Goal: Task Accomplishment & Management: Complete application form

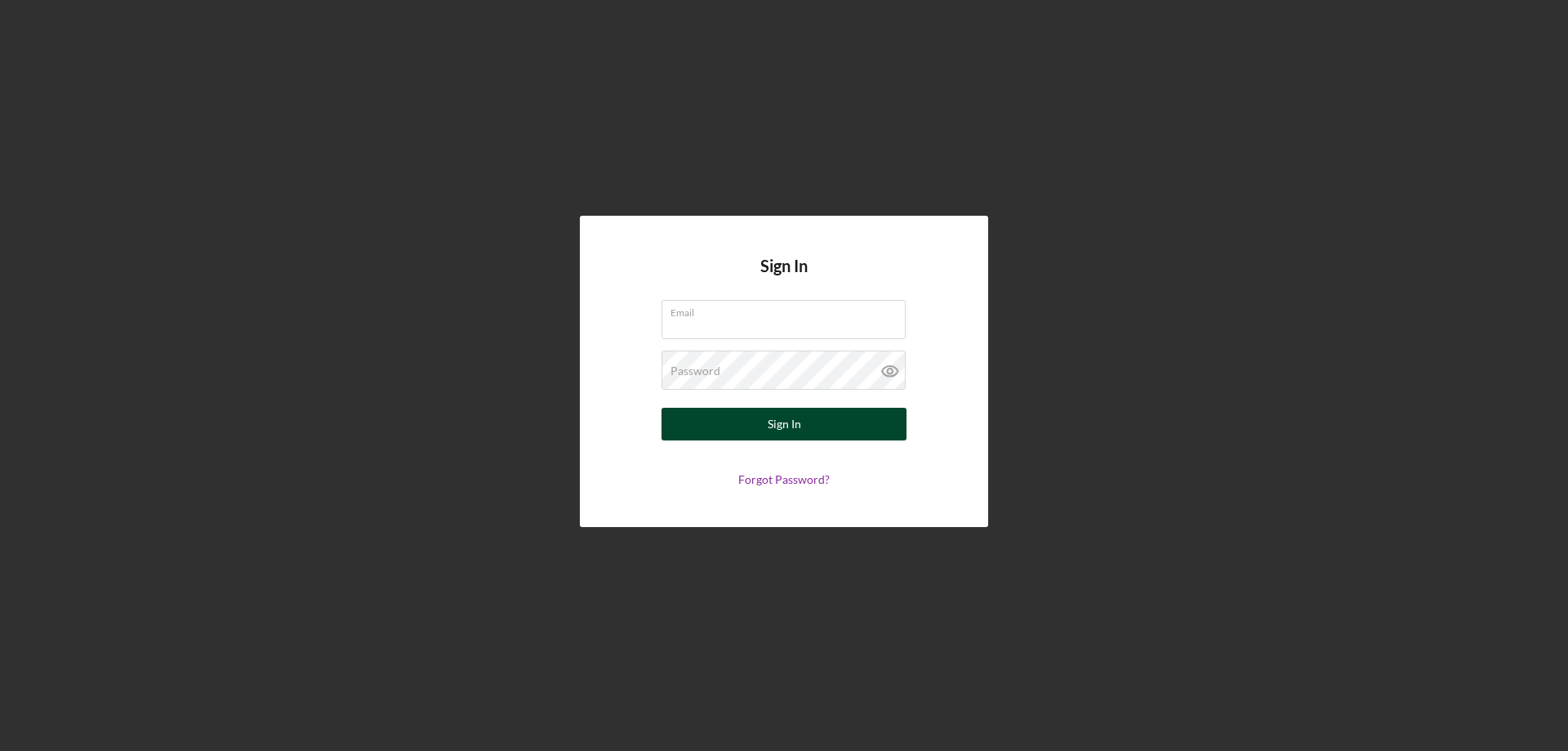
type input "[PERSON_NAME][EMAIL_ADDRESS][DOMAIN_NAME]"
click at [789, 428] on div "Sign In" at bounding box center [784, 424] width 34 height 33
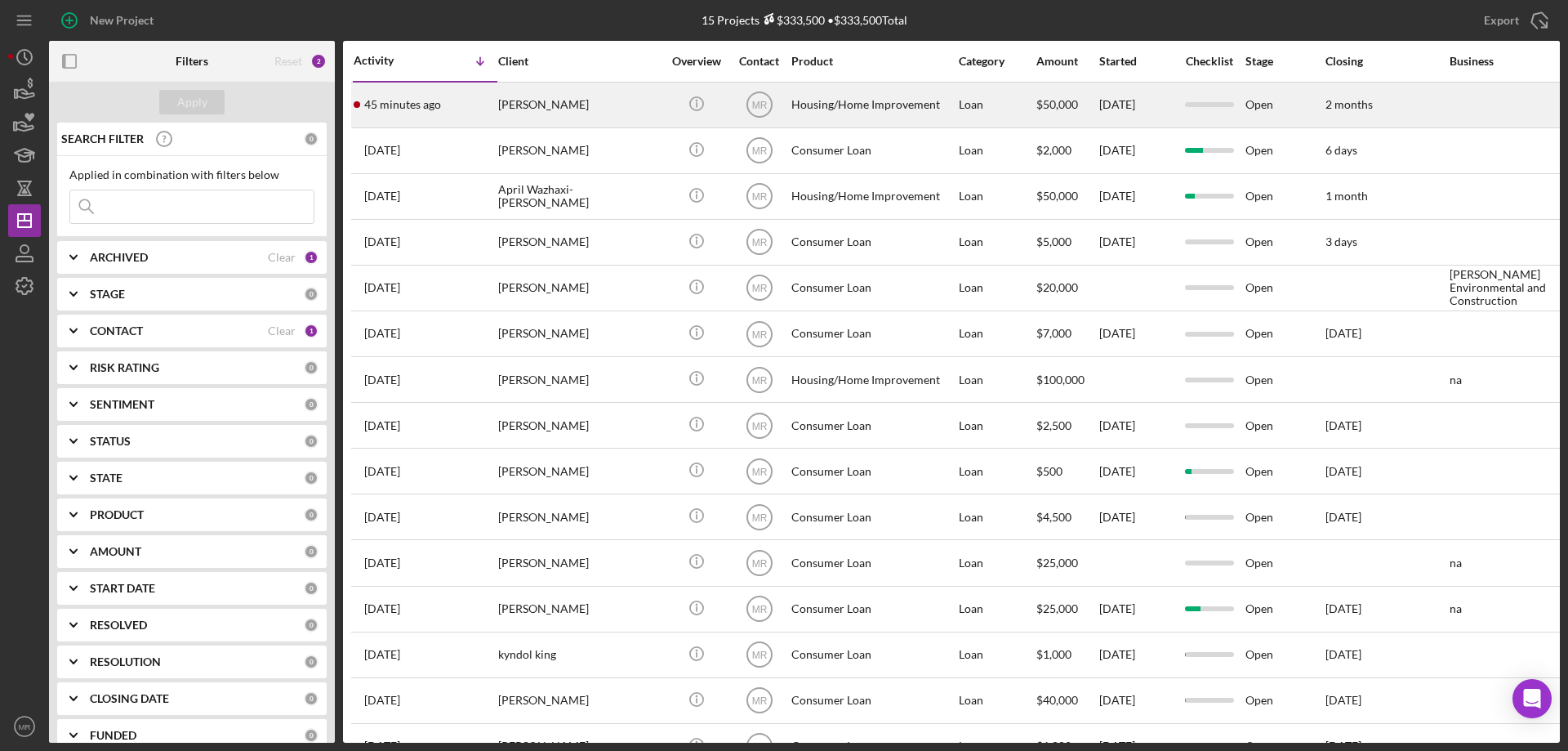
click at [601, 102] on div "[PERSON_NAME]" at bounding box center [580, 105] width 163 height 43
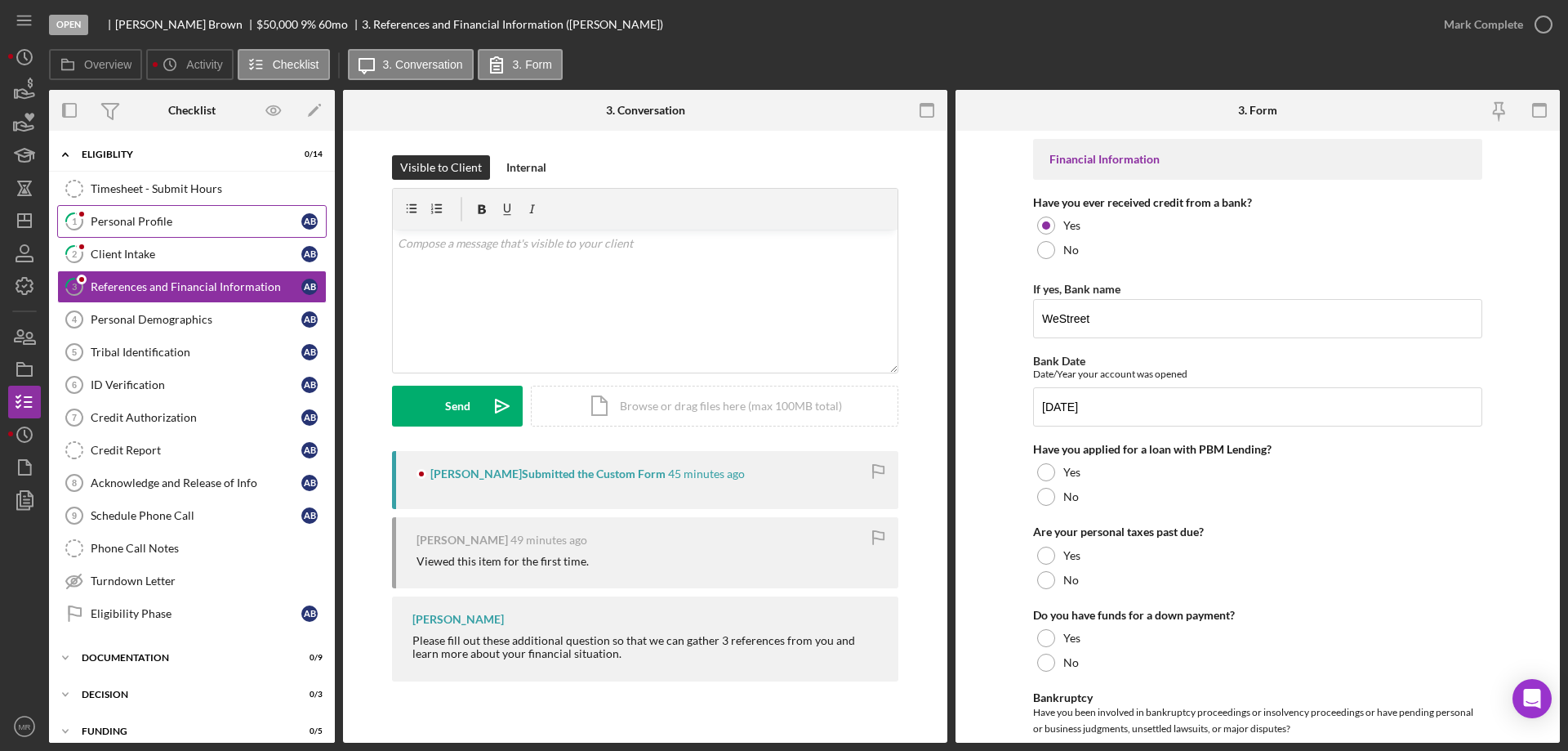
click at [122, 215] on div "Personal Profile" at bounding box center [196, 221] width 211 height 13
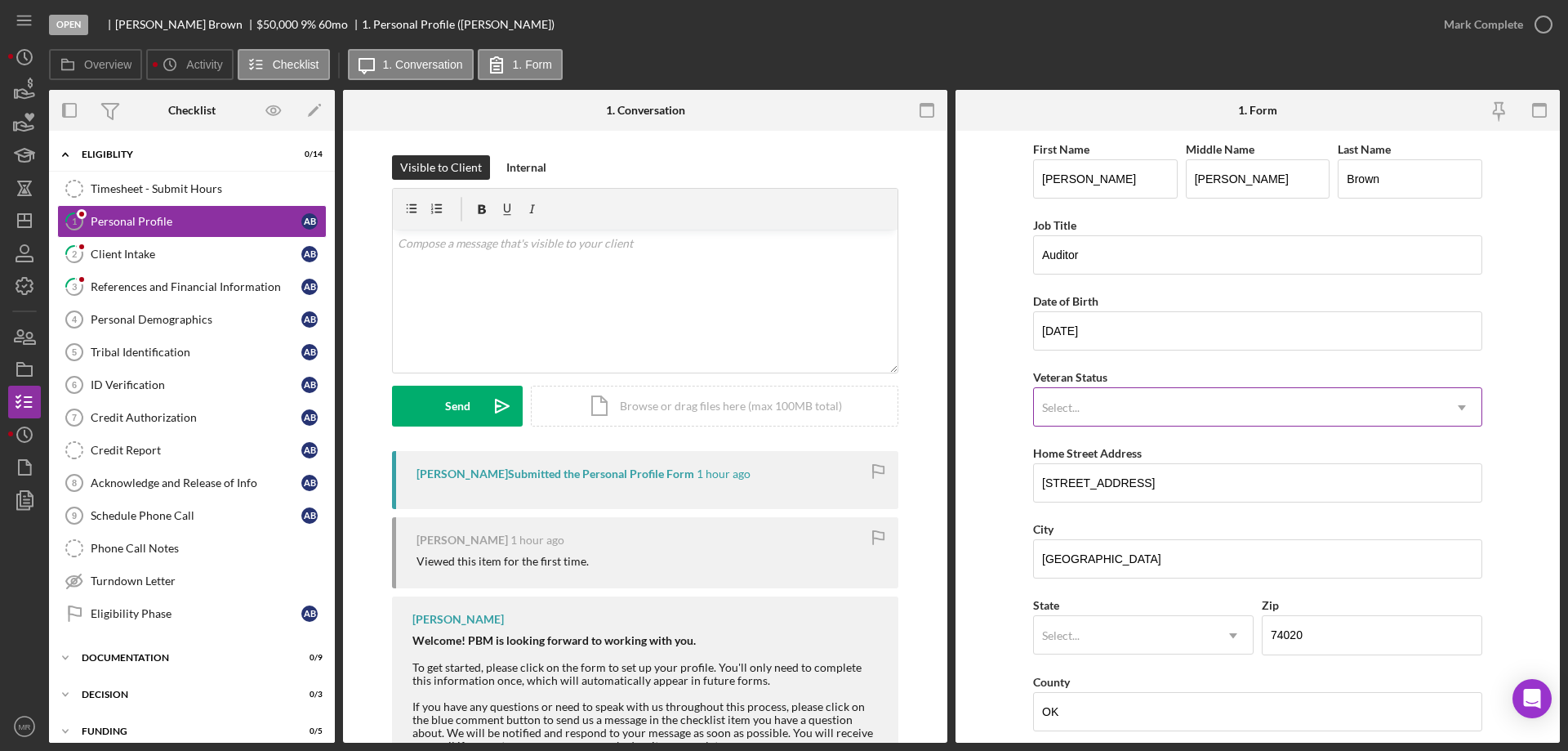
click at [1456, 403] on icon "Icon/Dropdown Arrow" at bounding box center [1461, 407] width 39 height 39
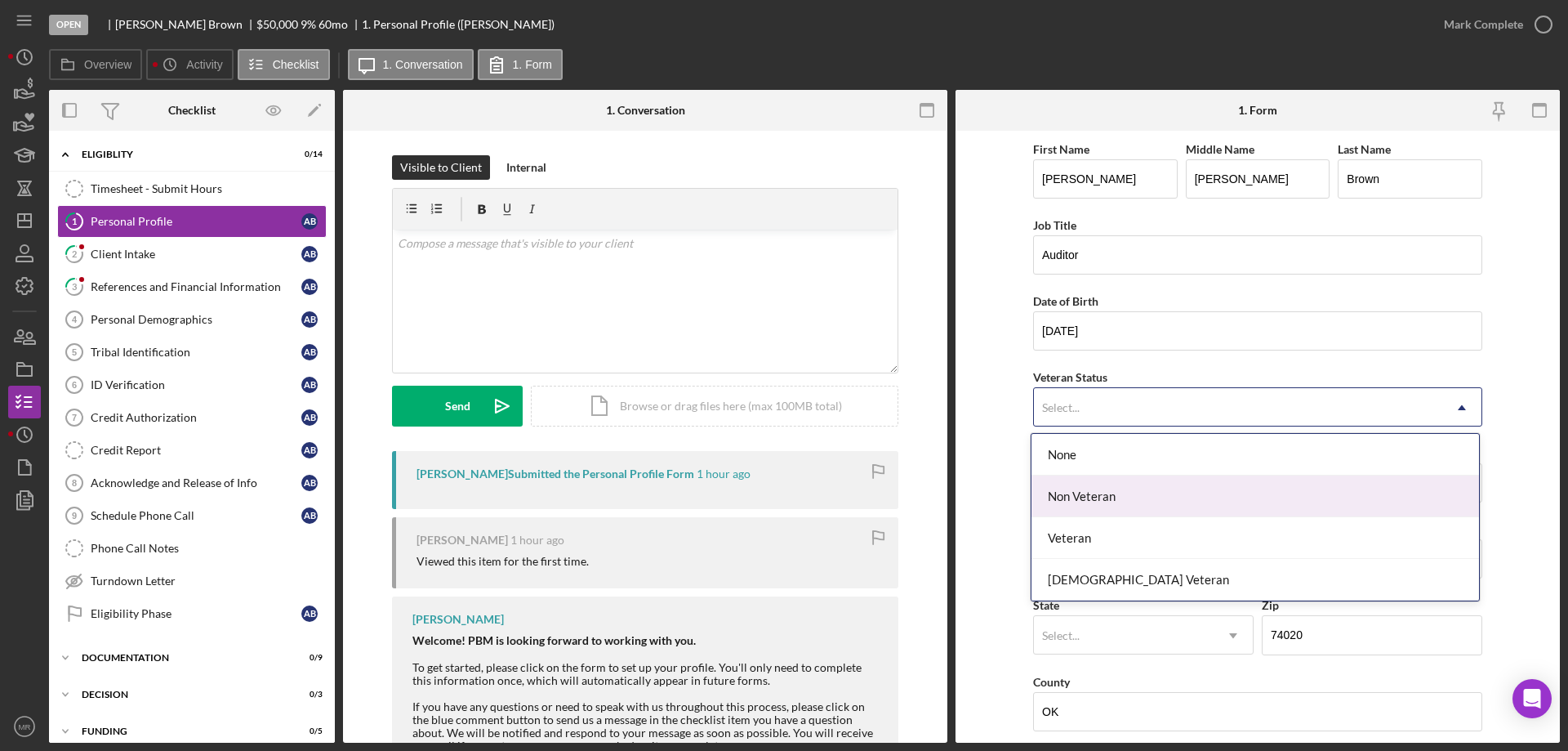
click at [1409, 502] on div "Non Veteran" at bounding box center [1255, 496] width 447 height 42
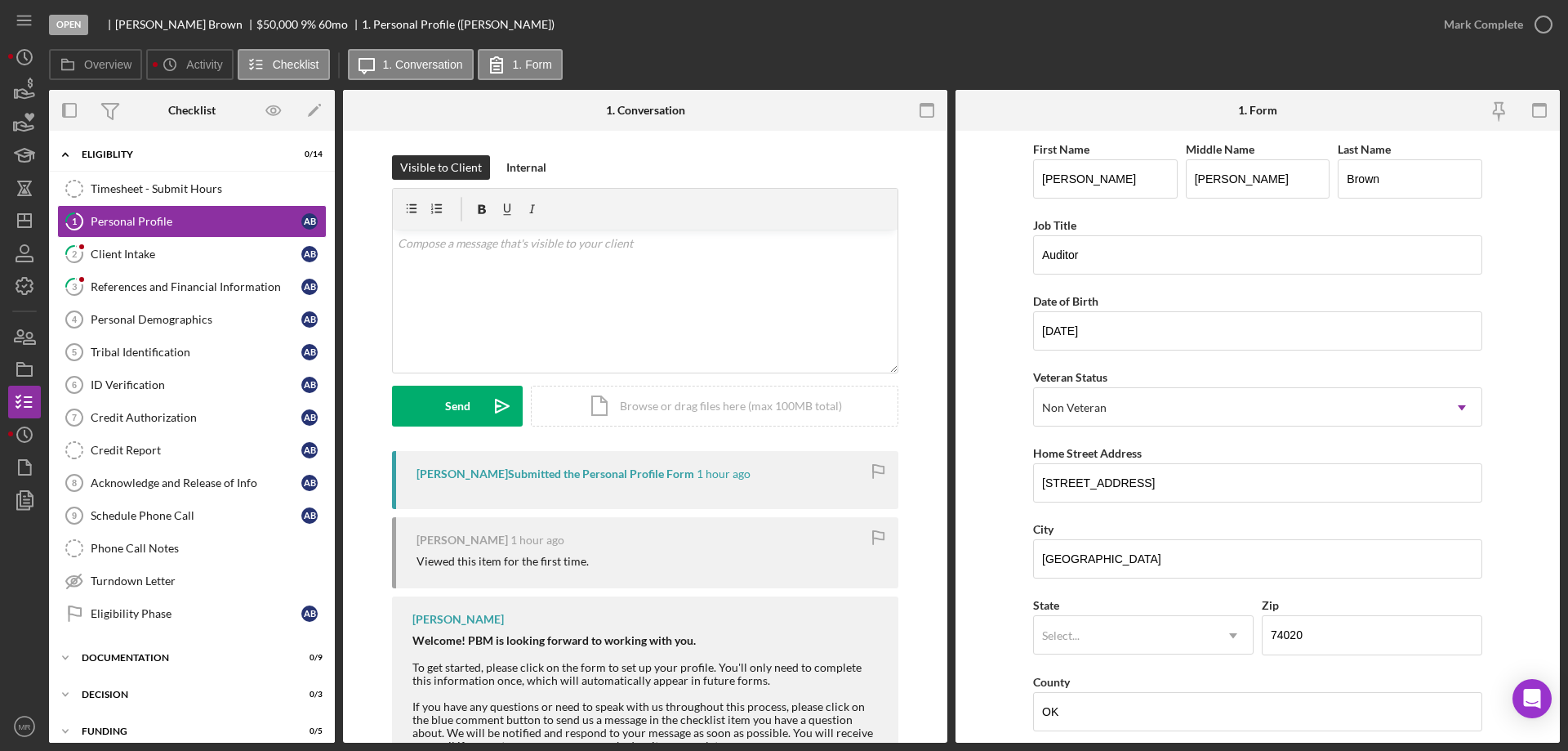
scroll to position [163, 0]
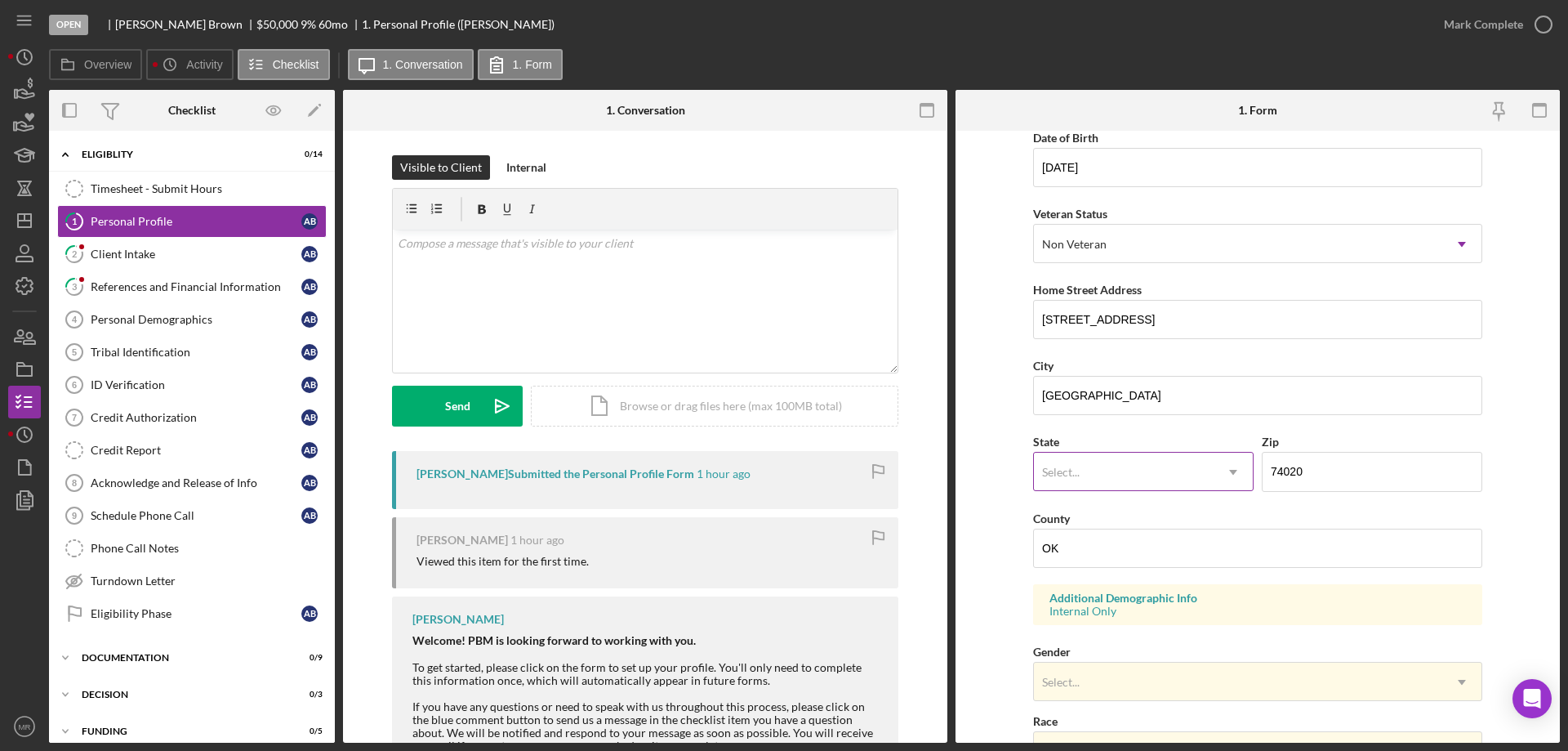
click at [1232, 469] on icon "Icon/Dropdown Arrow" at bounding box center [1233, 471] width 39 height 39
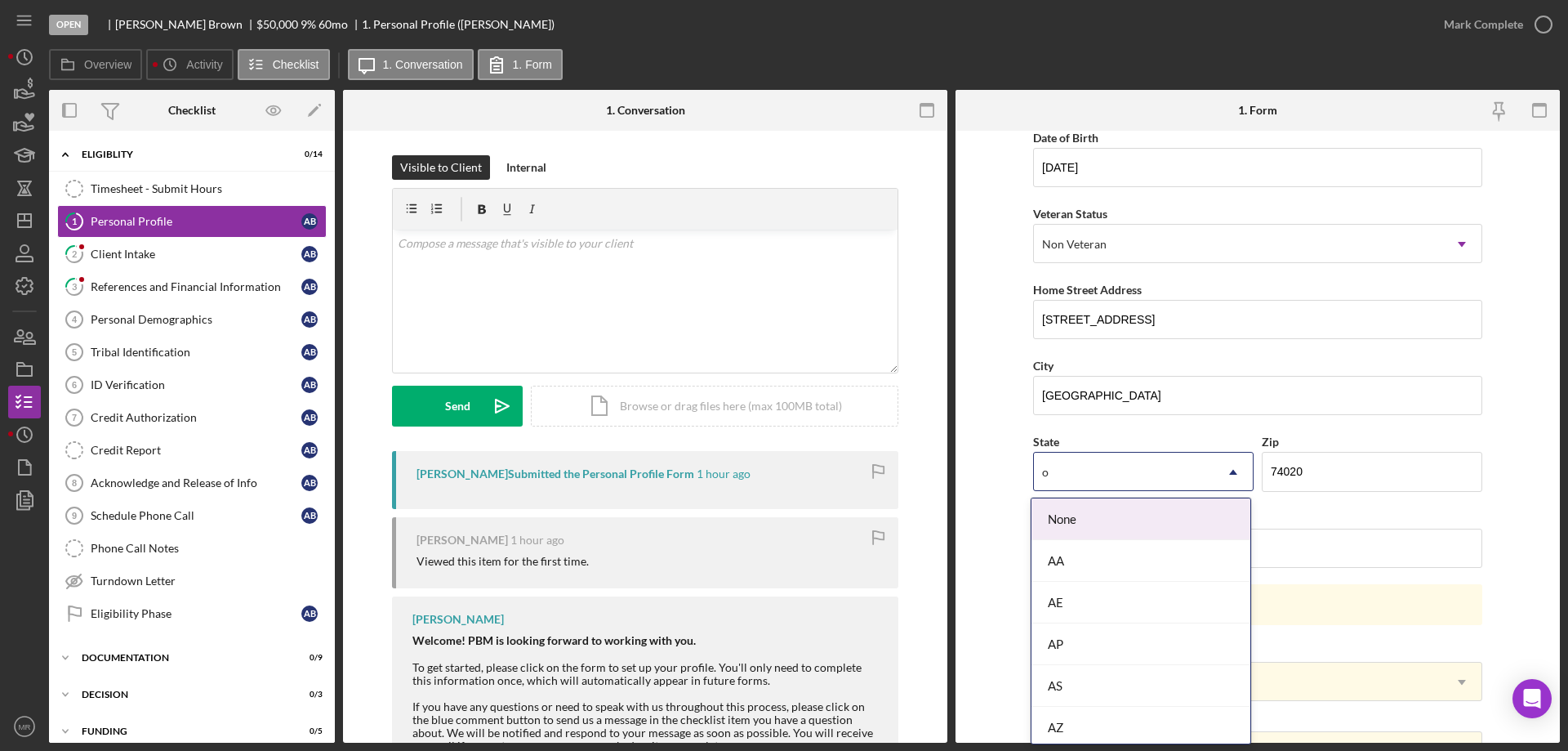
type input "ok"
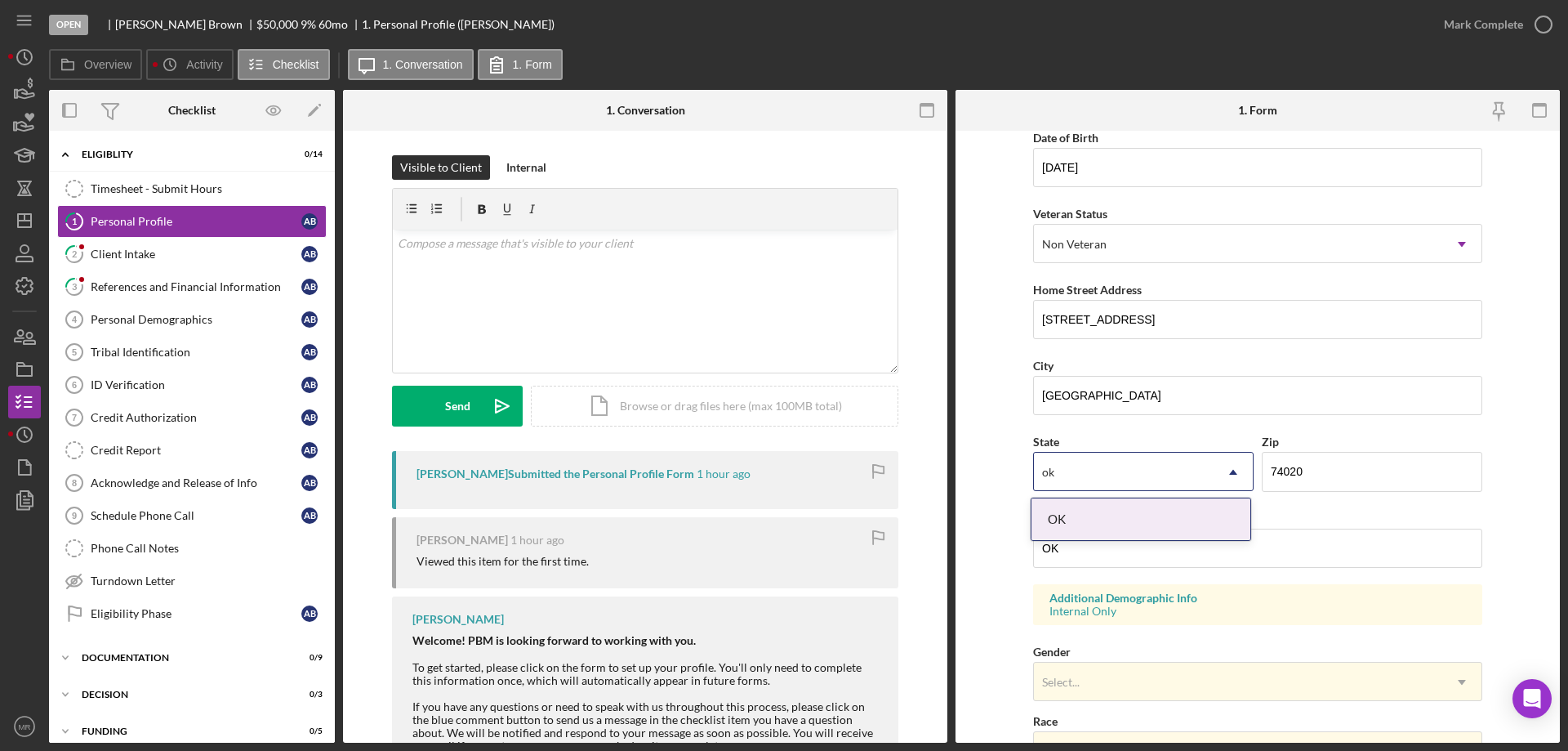
click at [1106, 518] on div "OK" at bounding box center [1141, 519] width 219 height 42
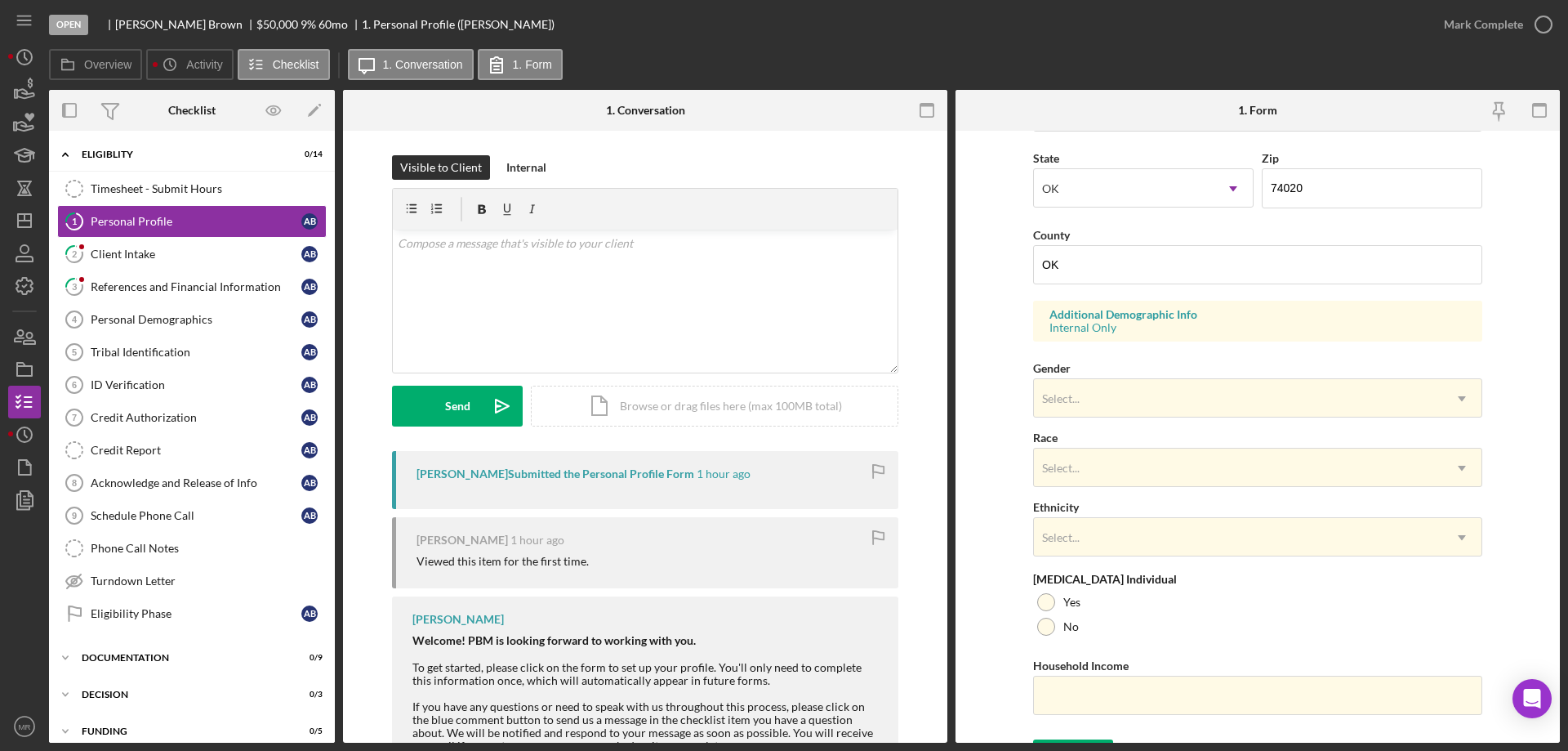
scroll to position [478, 0]
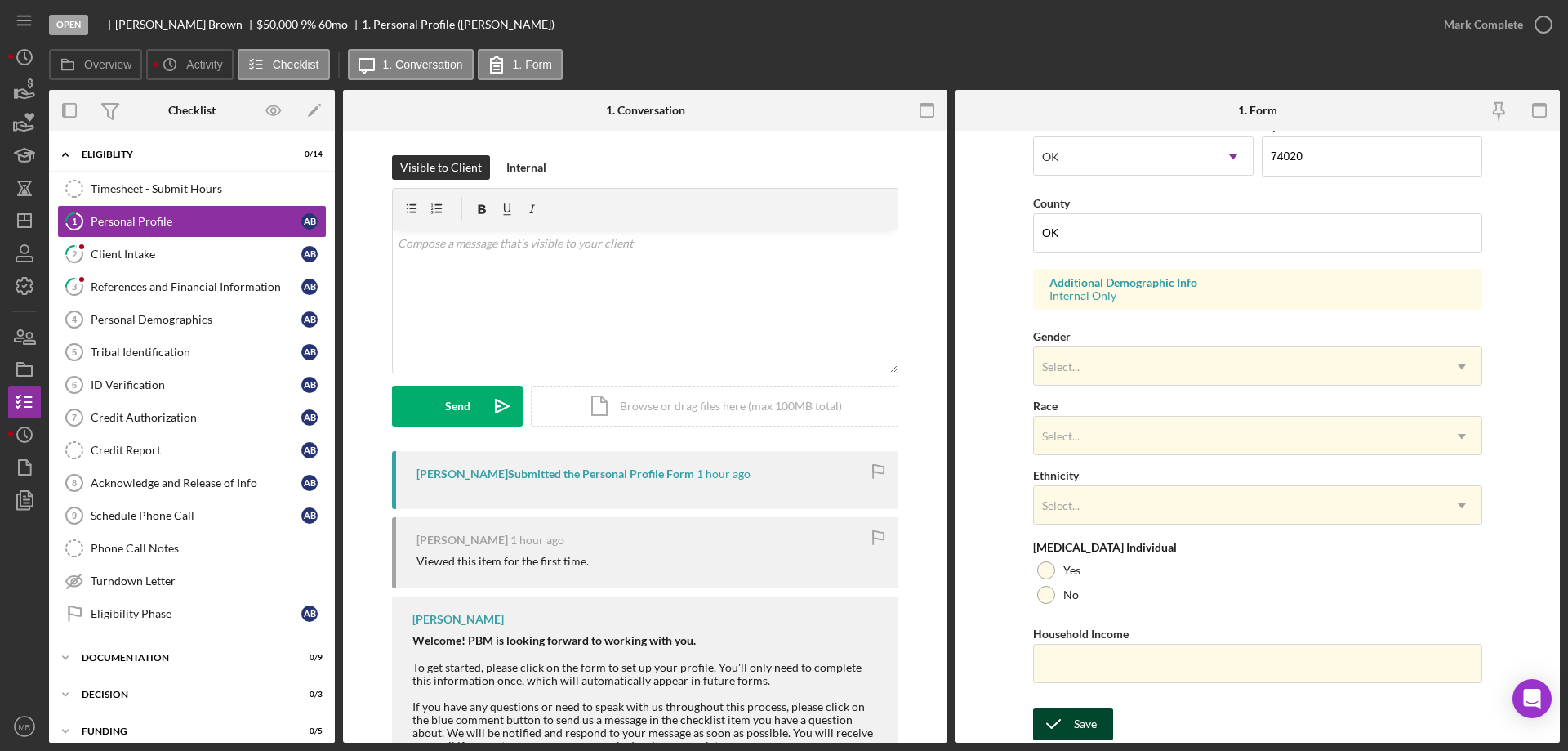
click at [1051, 721] on icon "submit" at bounding box center [1053, 723] width 41 height 41
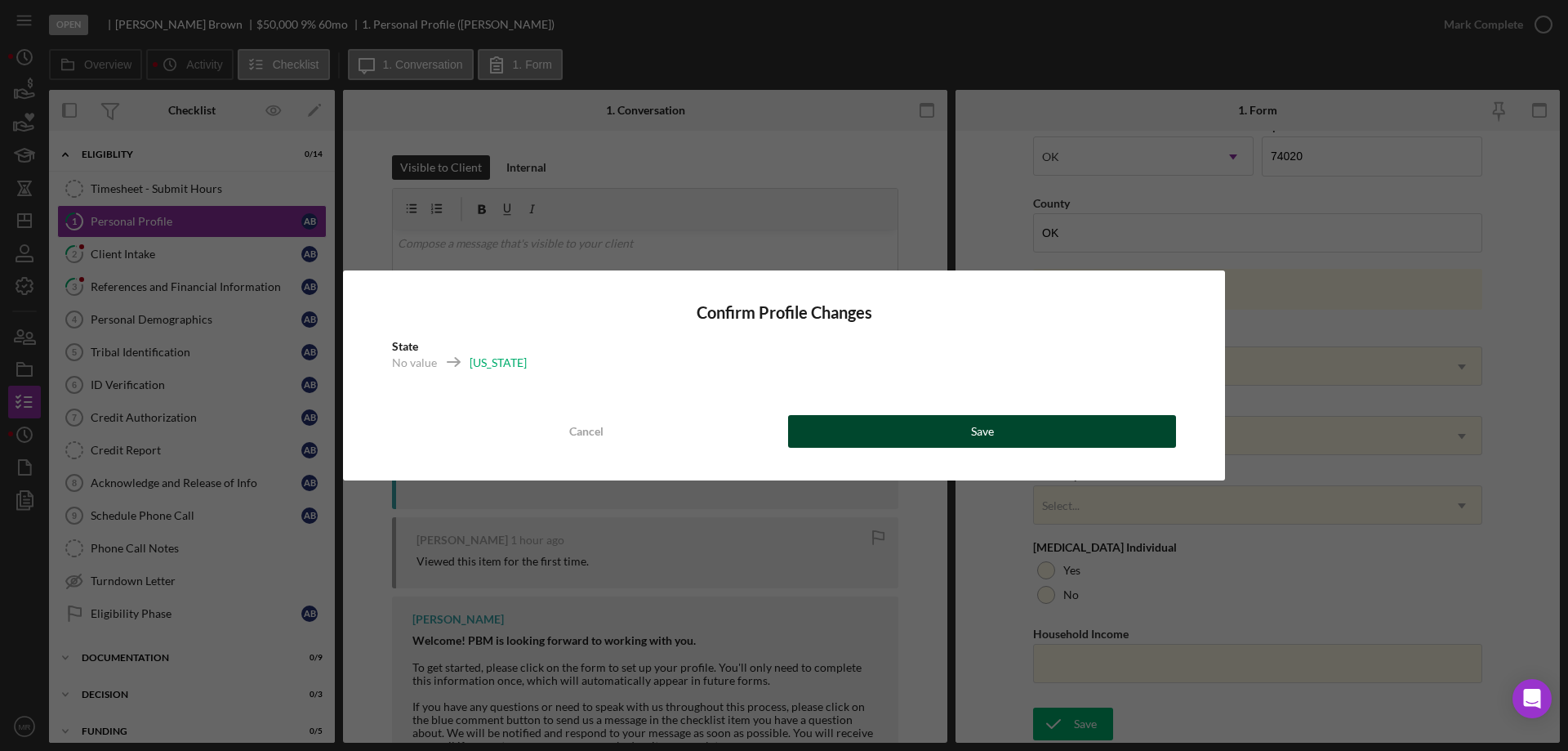
click at [1038, 428] on button "Save" at bounding box center [982, 431] width 388 height 33
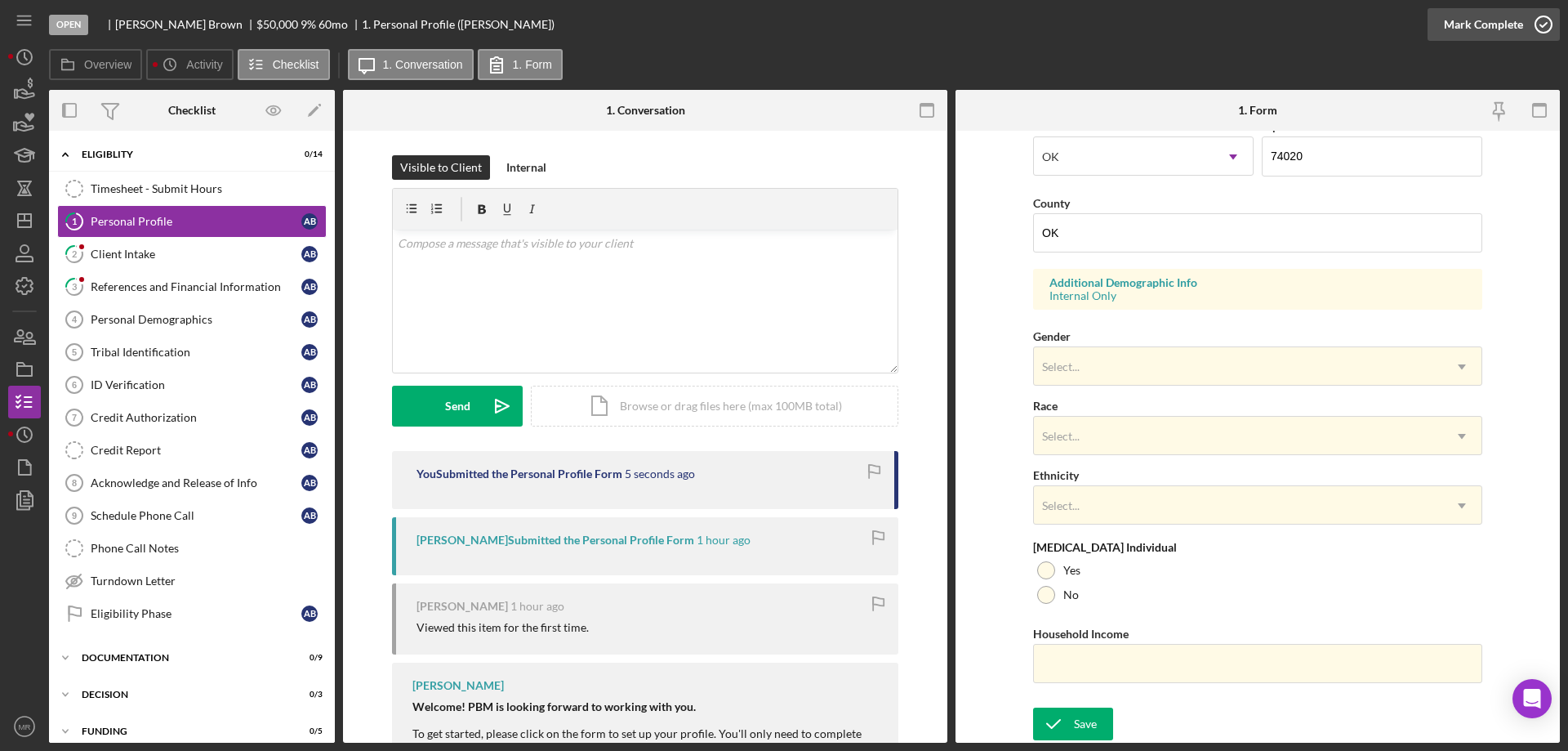
click at [1540, 20] on icon "button" at bounding box center [1543, 24] width 41 height 41
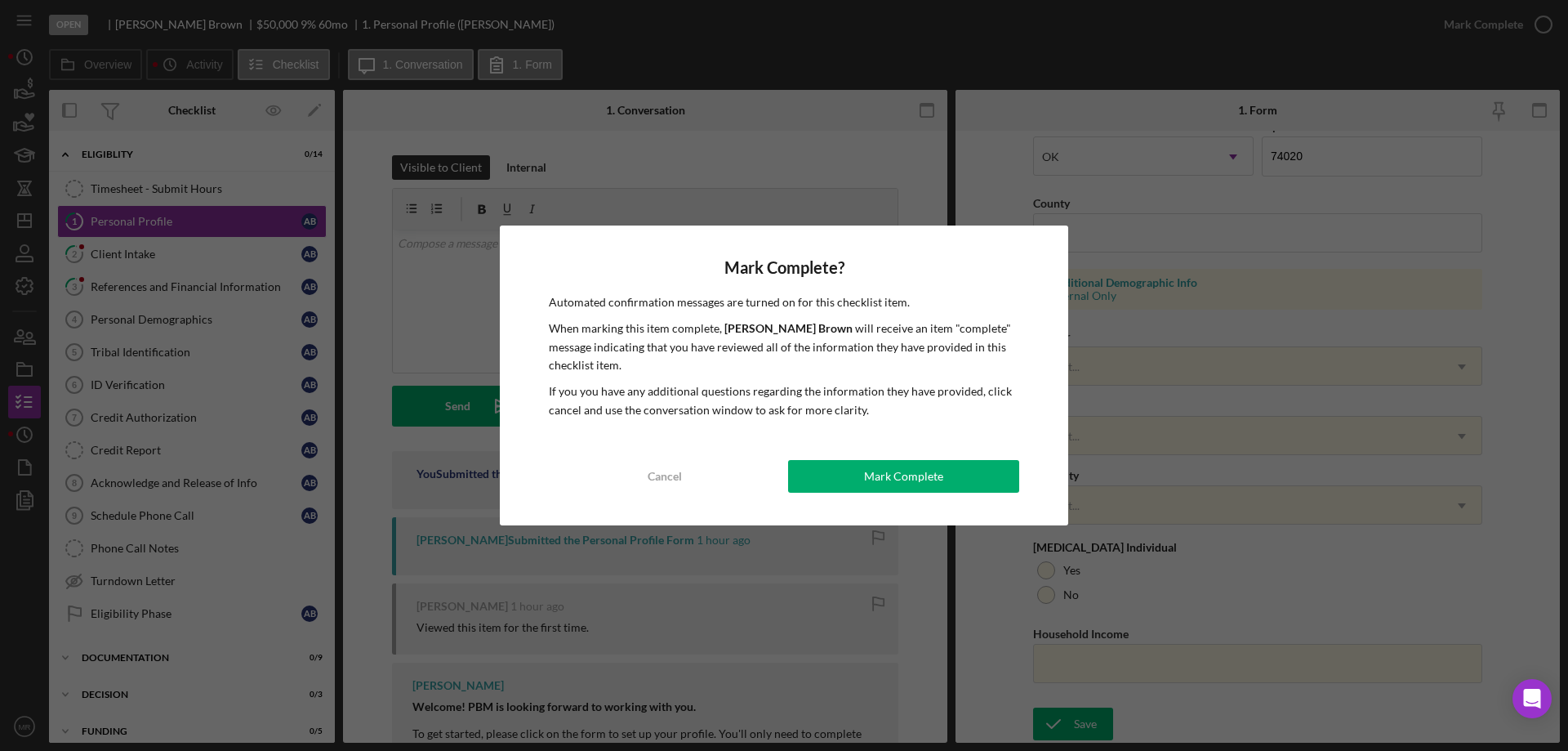
click at [932, 479] on div "Mark Complete" at bounding box center [903, 477] width 79 height 33
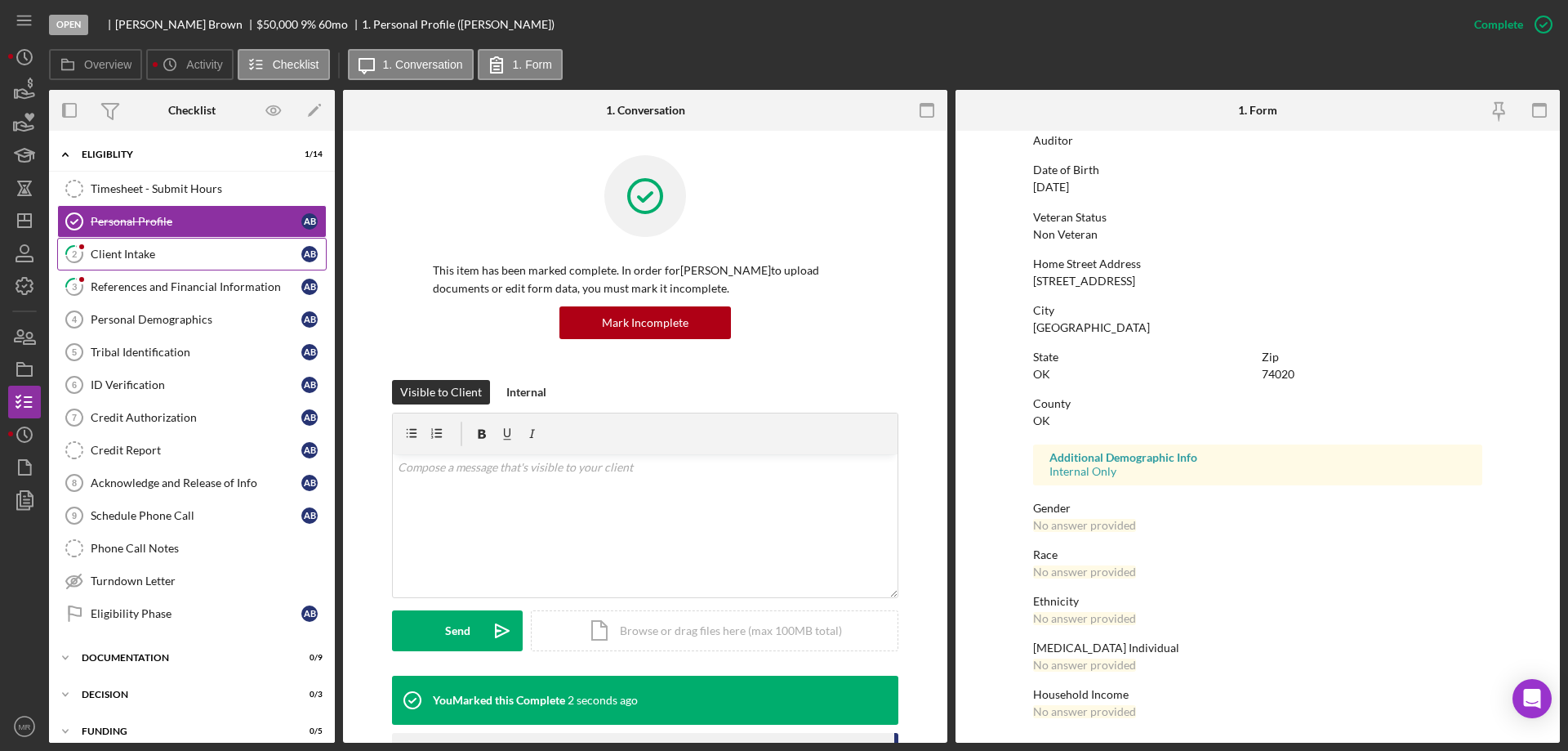
scroll to position [150, 0]
click at [125, 247] on div "Client Intake" at bounding box center [196, 254] width 211 height 13
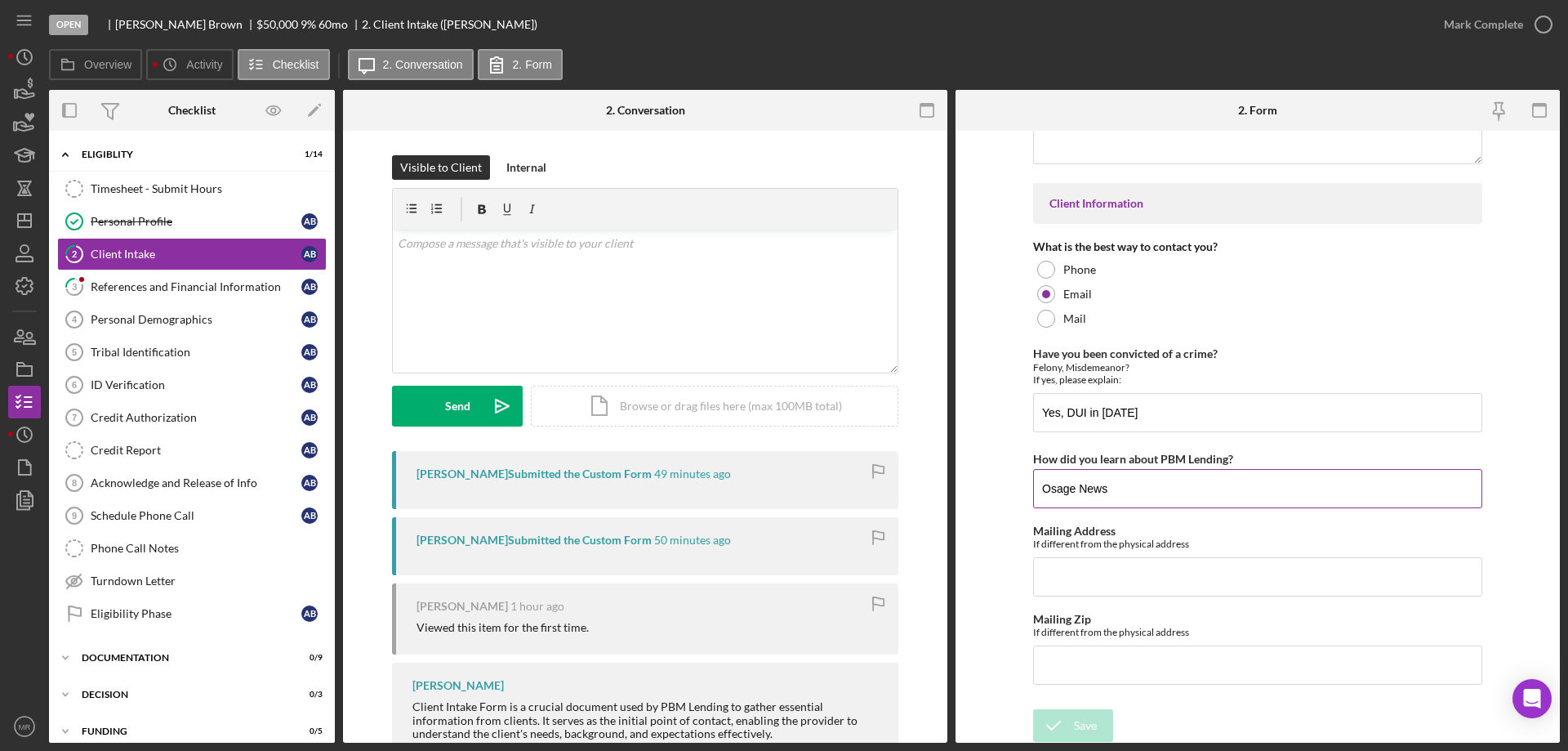
scroll to position [2385, 0]
click at [1544, 23] on icon "button" at bounding box center [1543, 24] width 41 height 41
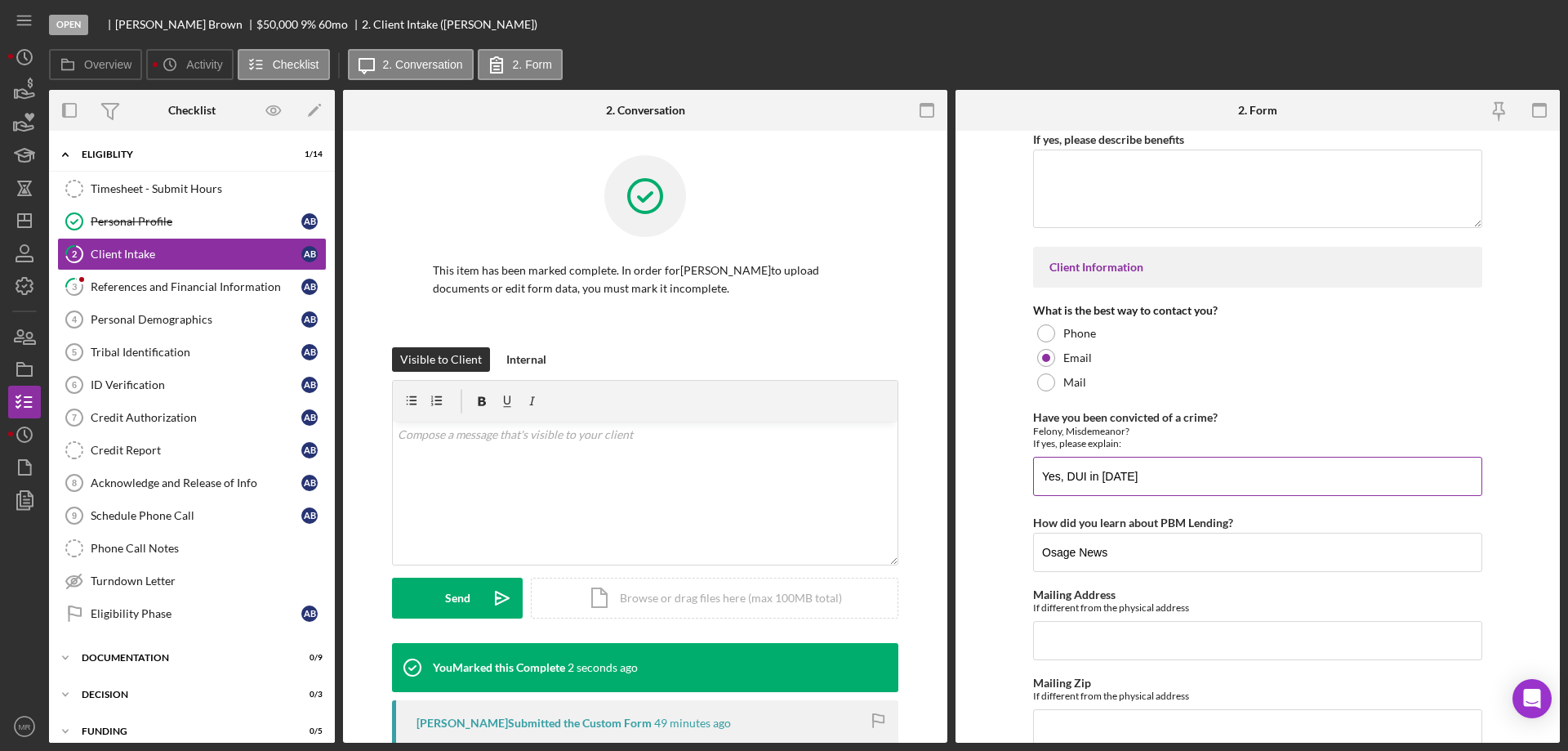
scroll to position [2451, 0]
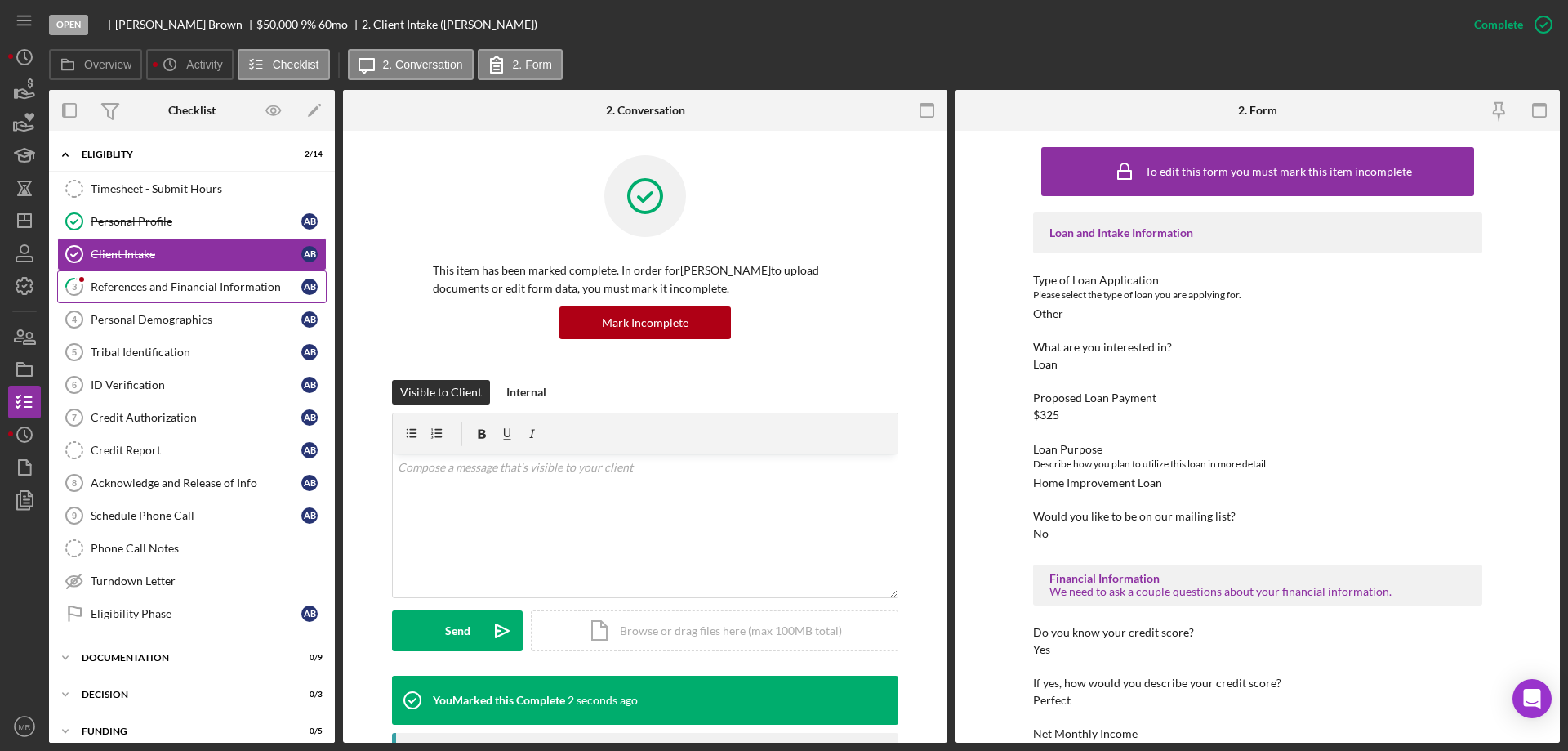
click at [127, 291] on div "References and Financial Information" at bounding box center [196, 286] width 211 height 13
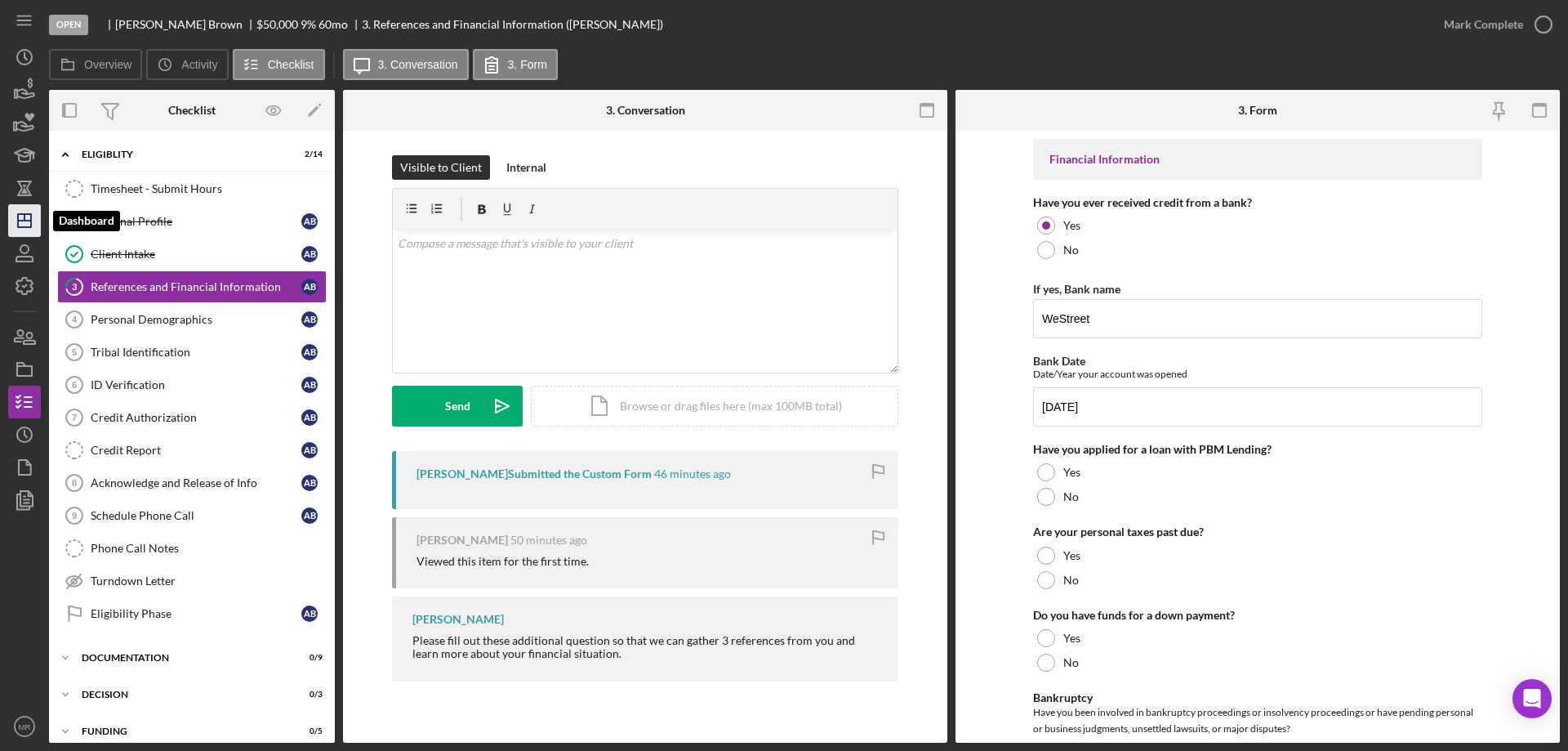
click at [21, 224] on icon "Icon/Dashboard" at bounding box center [24, 220] width 41 height 41
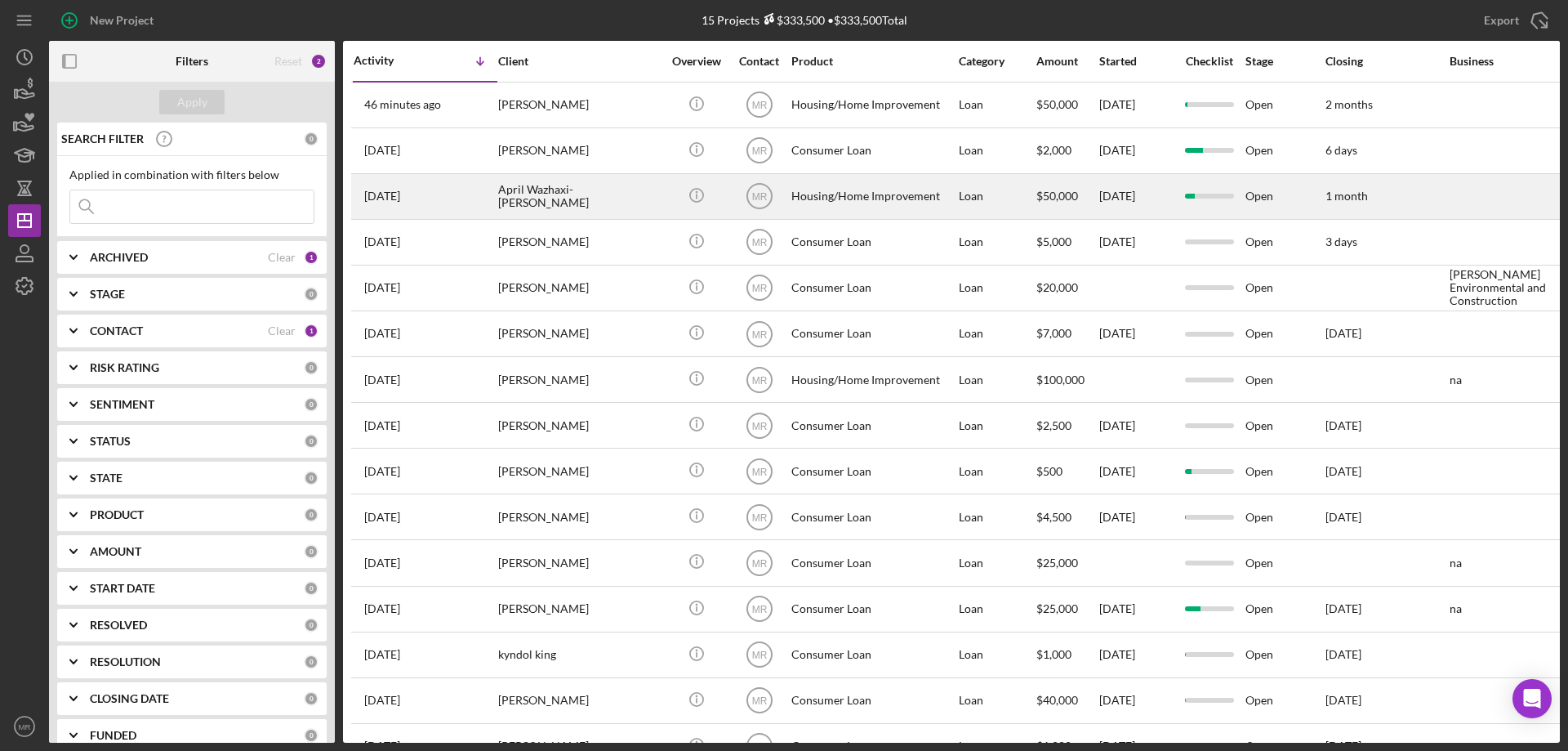
click at [618, 195] on div "April Wazhaxi-[PERSON_NAME]" at bounding box center [580, 197] width 163 height 43
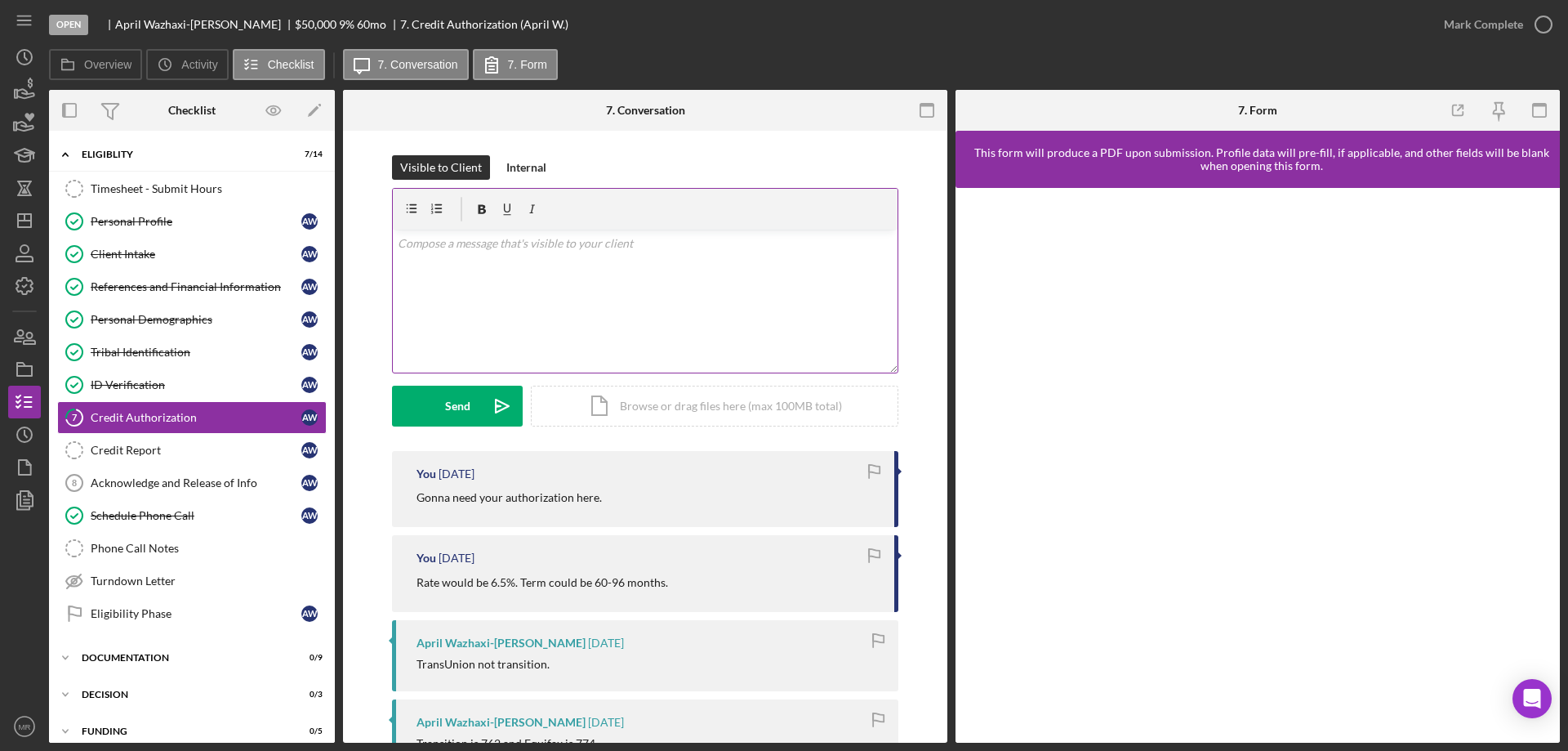
click at [499, 303] on div "v Color teal Color pink Remove color Add row above Add row below Add column bef…" at bounding box center [645, 301] width 505 height 143
click at [460, 395] on div "Send" at bounding box center [457, 406] width 25 height 41
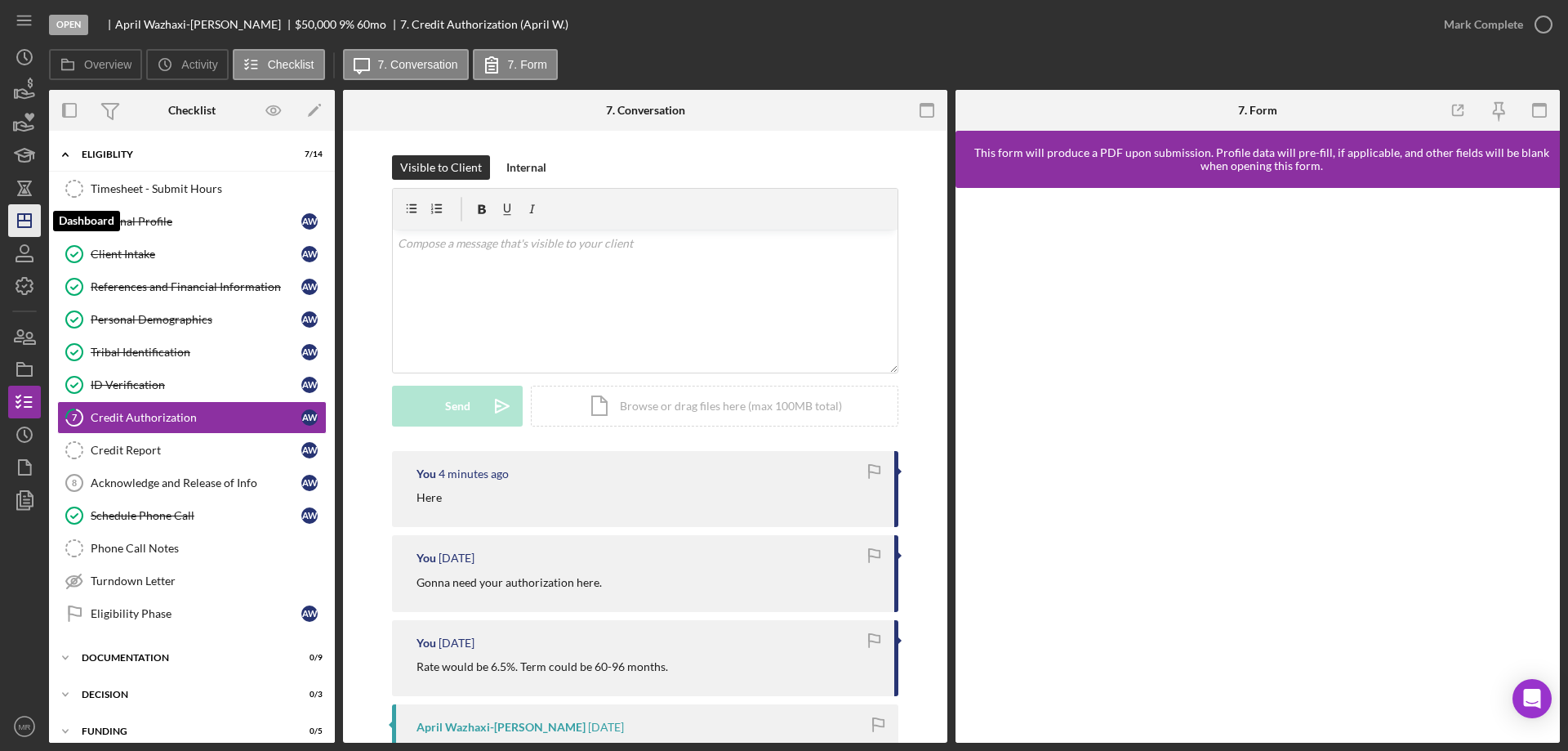
click at [24, 220] on line "button" at bounding box center [24, 217] width 0 height 6
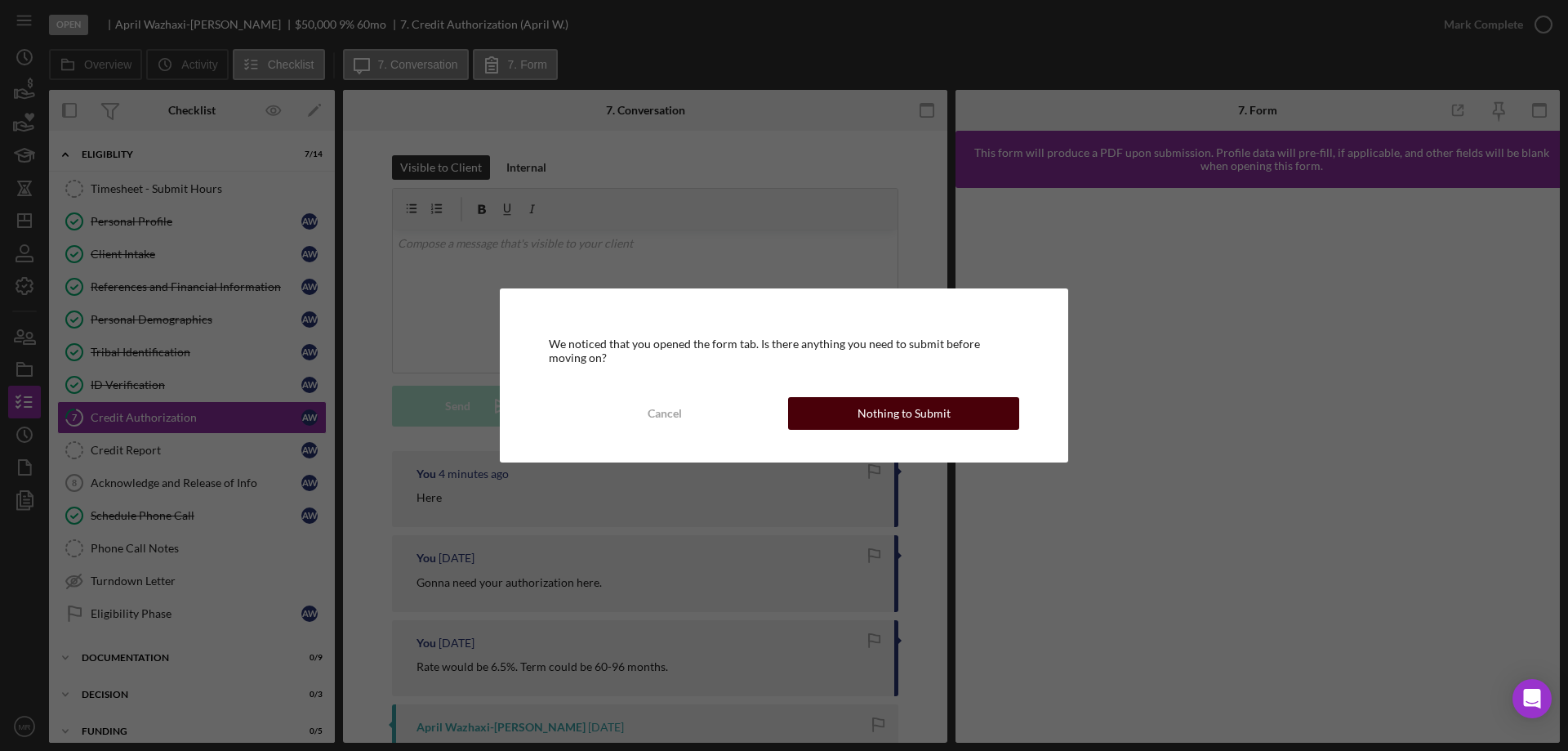
click at [855, 428] on button "Nothing to Submit" at bounding box center [903, 413] width 231 height 33
